Goal: Information Seeking & Learning: Learn about a topic

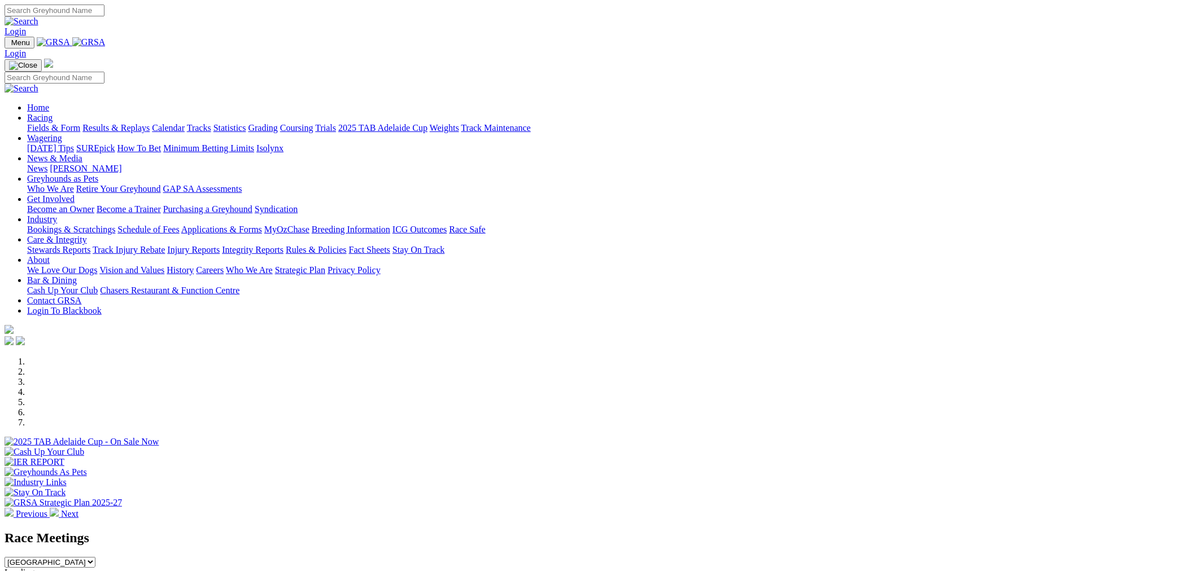
click at [53, 113] on link "Racing" at bounding box center [39, 118] width 25 height 10
click at [80, 123] on link "Fields & Form" at bounding box center [53, 128] width 53 height 10
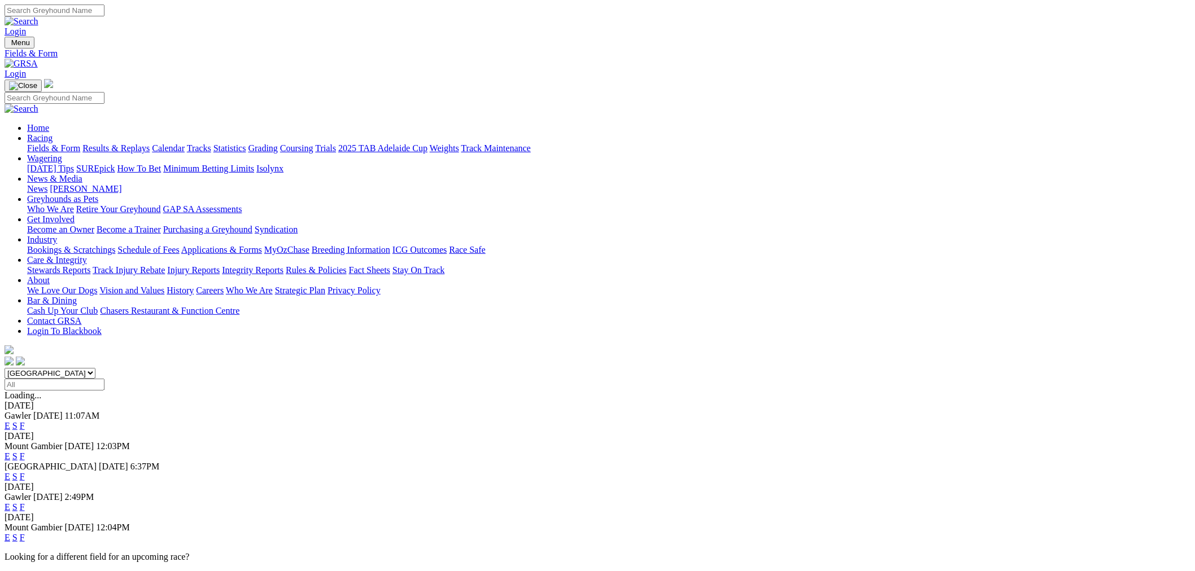
drag, startPoint x: 328, startPoint y: 147, endPoint x: 329, endPoint y: 154, distance: 6.9
click at [95, 368] on select "South Australia New South Wales Northern Territory Queensland Tasmania Victoria…" at bounding box center [50, 373] width 91 height 11
select select "QLD"
click at [95, 368] on select "South Australia New South Wales Northern Territory Queensland Tasmania Victoria…" at bounding box center [50, 373] width 91 height 11
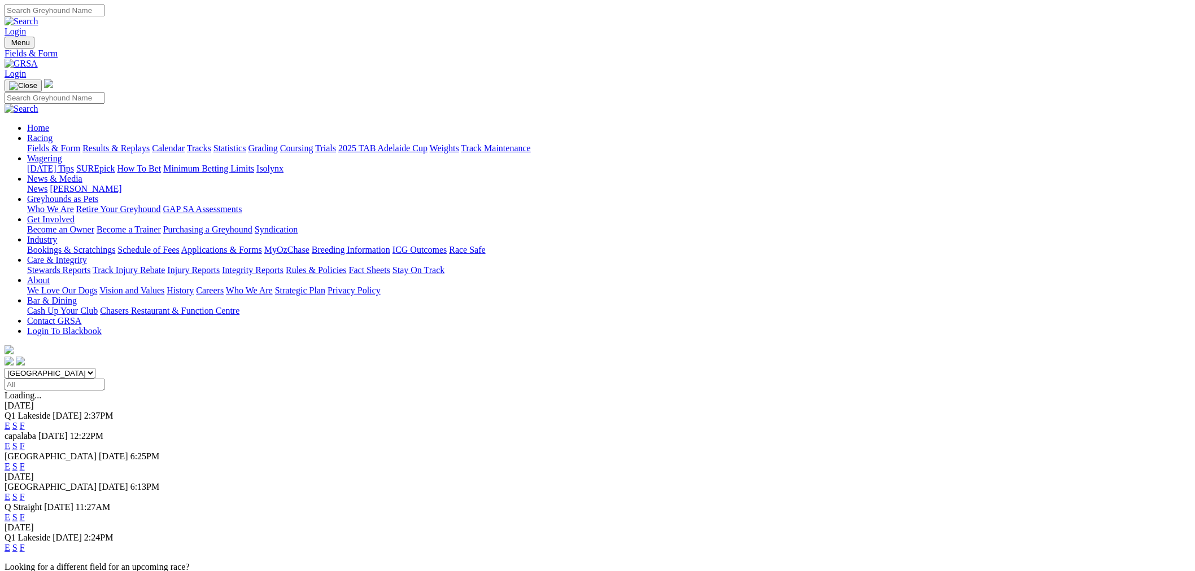
click at [10, 462] on link "E" at bounding box center [8, 467] width 6 height 10
